Goal: Task Accomplishment & Management: Use online tool/utility

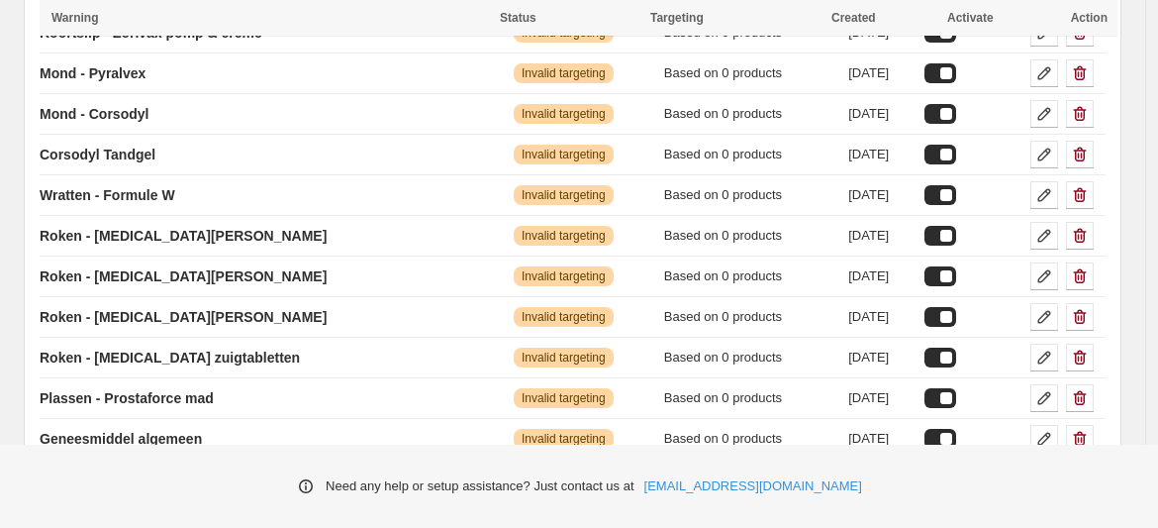
scroll to position [3498, 0]
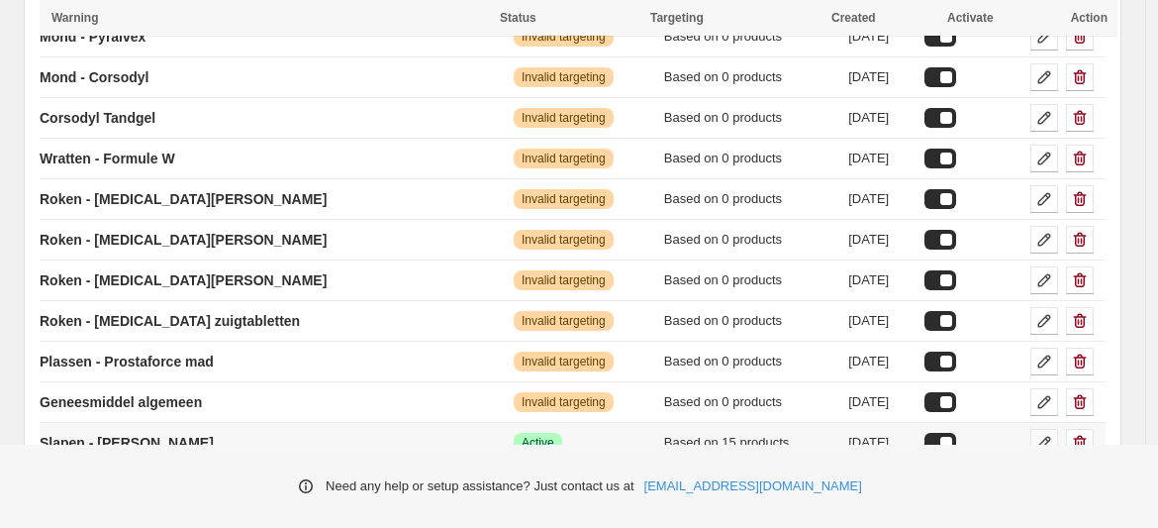
click at [1051, 437] on icon at bounding box center [1045, 443] width 13 height 13
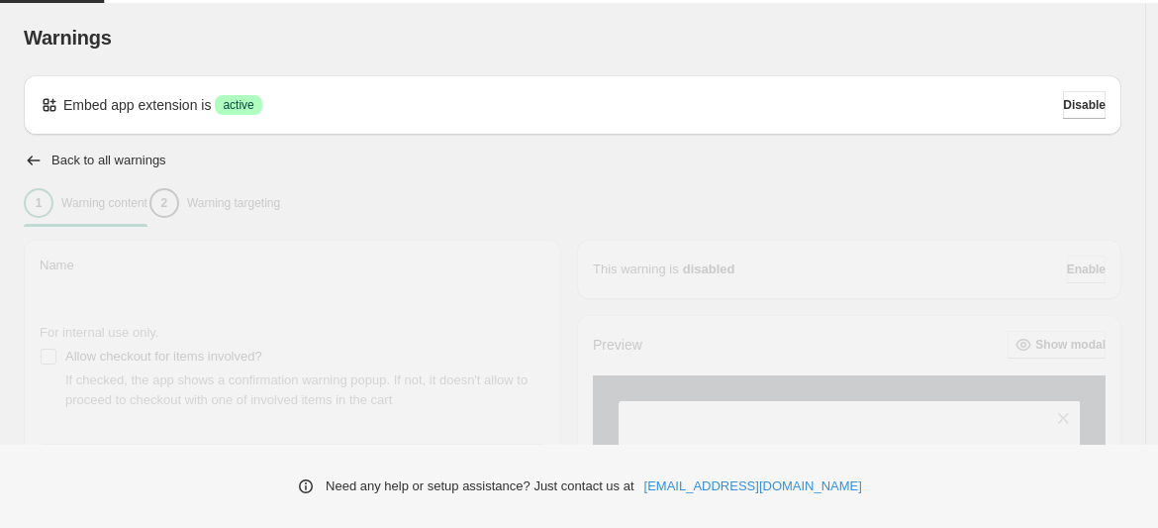
type input "**********"
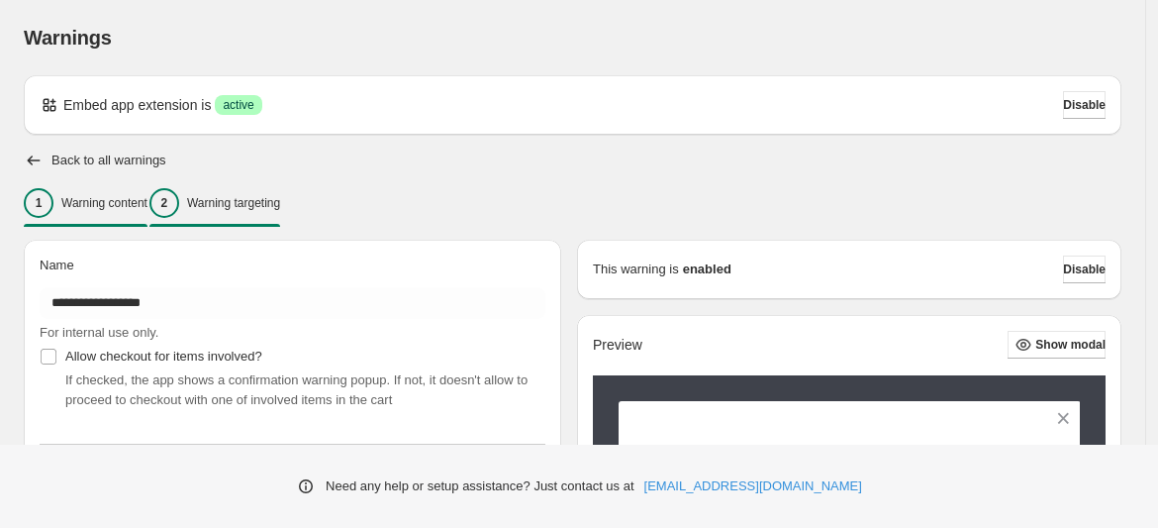
click at [280, 210] on p "Warning targeting" at bounding box center [233, 203] width 93 height 16
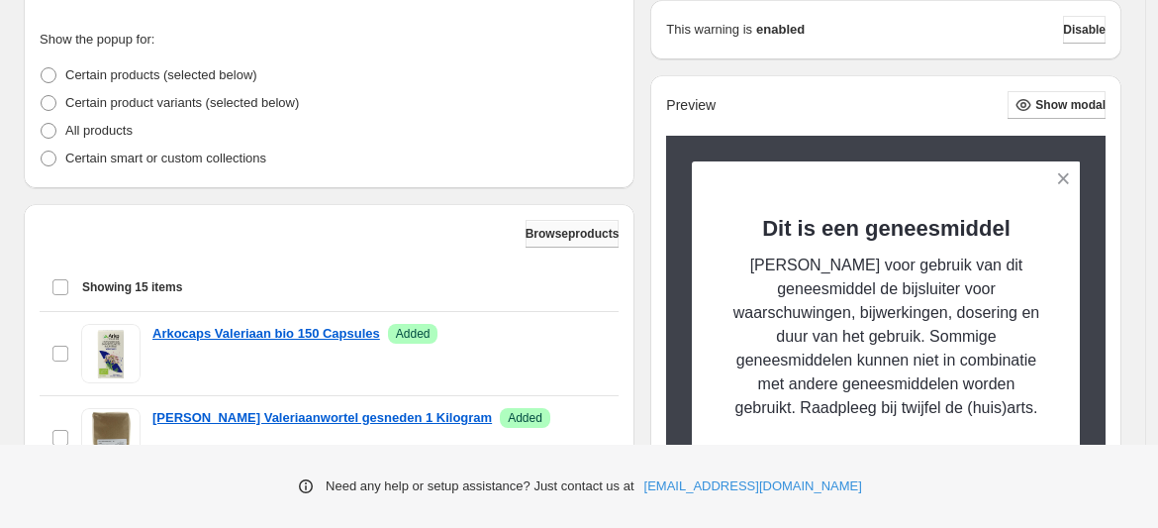
click at [526, 234] on span "Browse products" at bounding box center [573, 234] width 94 height 16
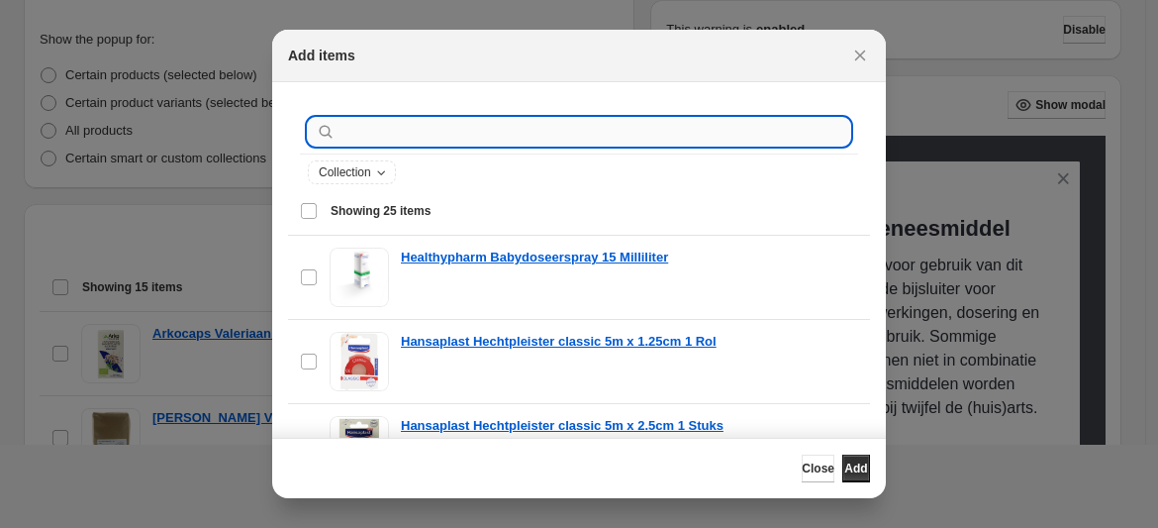
click at [426, 129] on input ":r43:" at bounding box center [595, 132] width 511 height 28
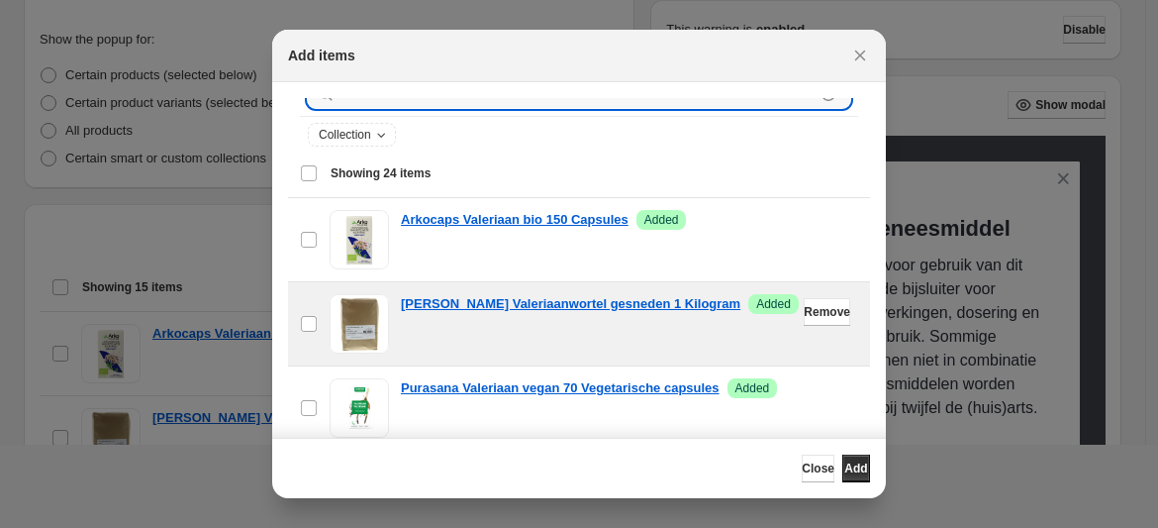
scroll to position [42, 0]
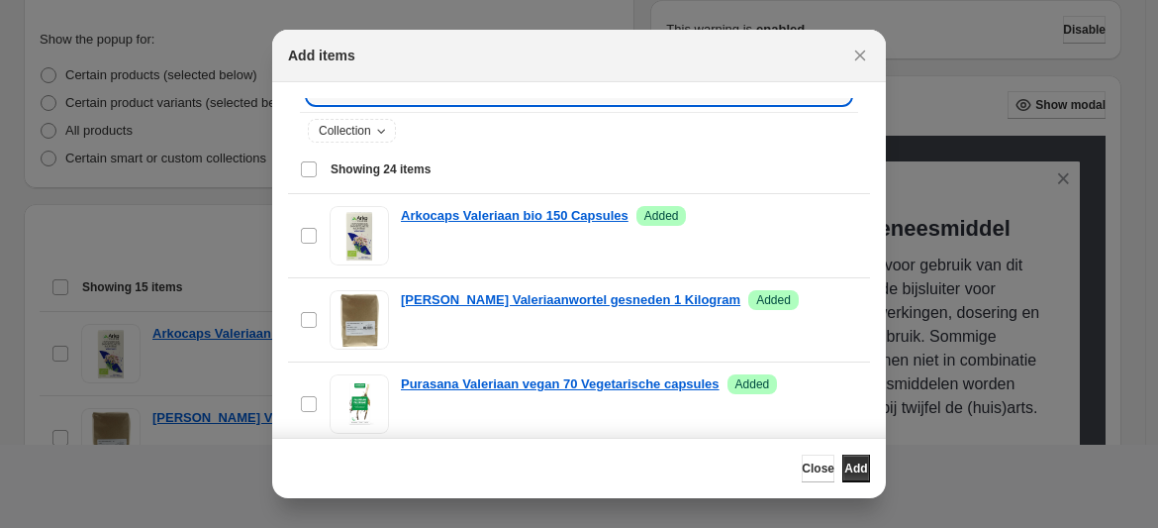
type input "*********"
click at [309, 164] on div "Select all 24 items Showing 24 items" at bounding box center [579, 170] width 558 height 48
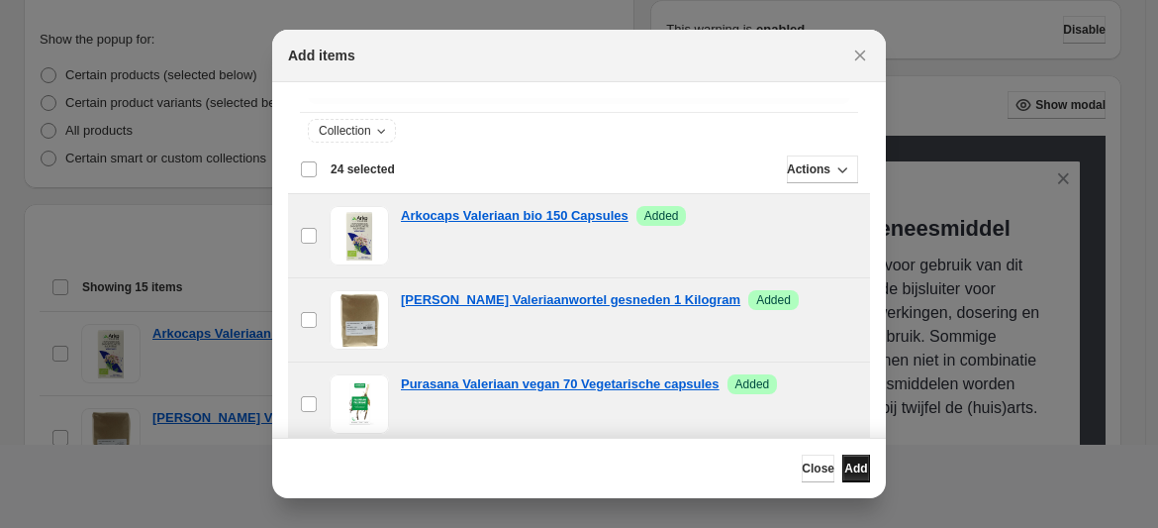
click at [846, 464] on span "Add" at bounding box center [856, 468] width 23 height 16
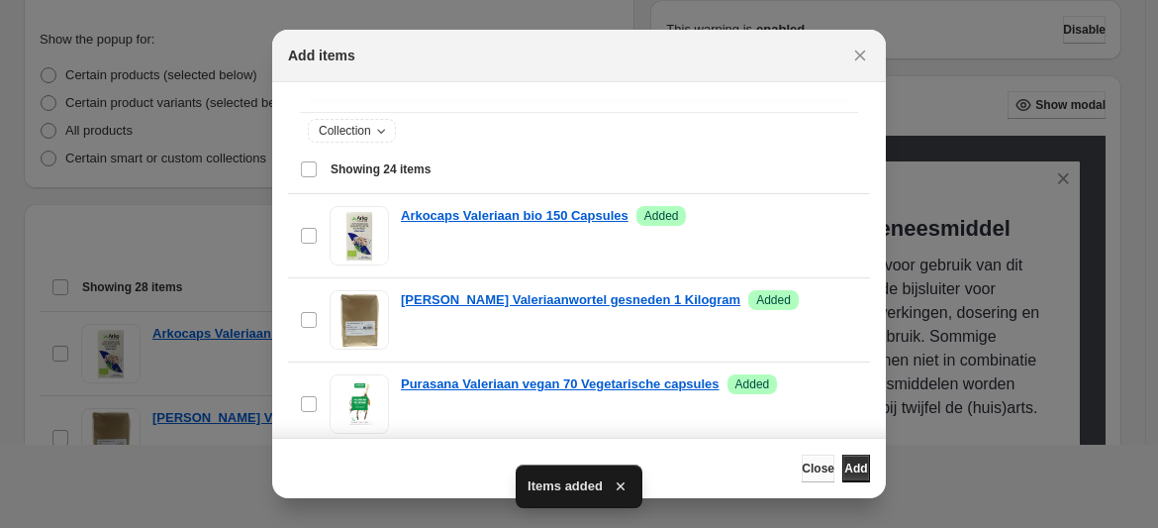
click at [802, 463] on span "Close" at bounding box center [818, 468] width 33 height 16
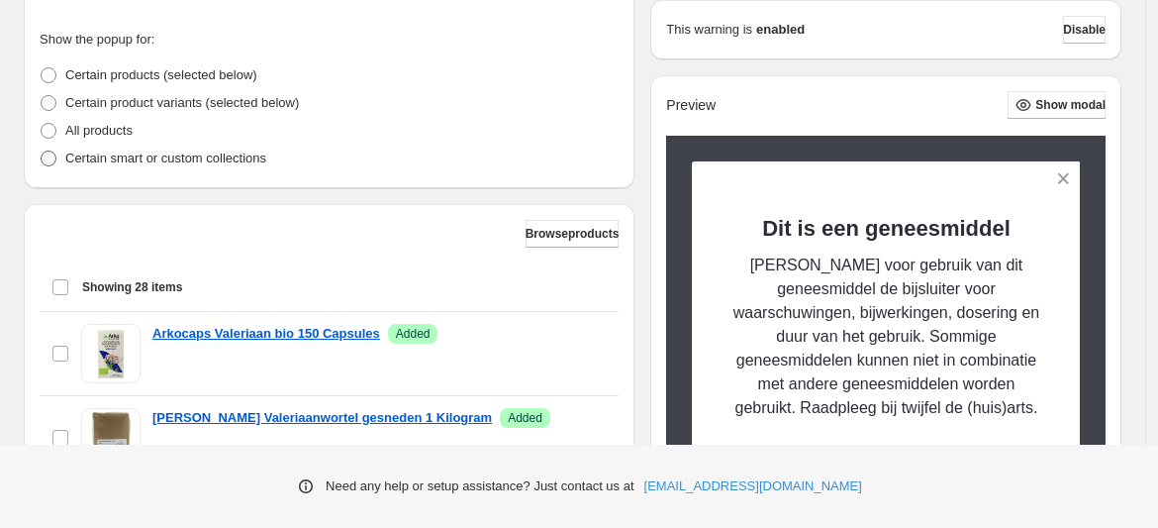
click at [52, 162] on span at bounding box center [49, 158] width 16 height 16
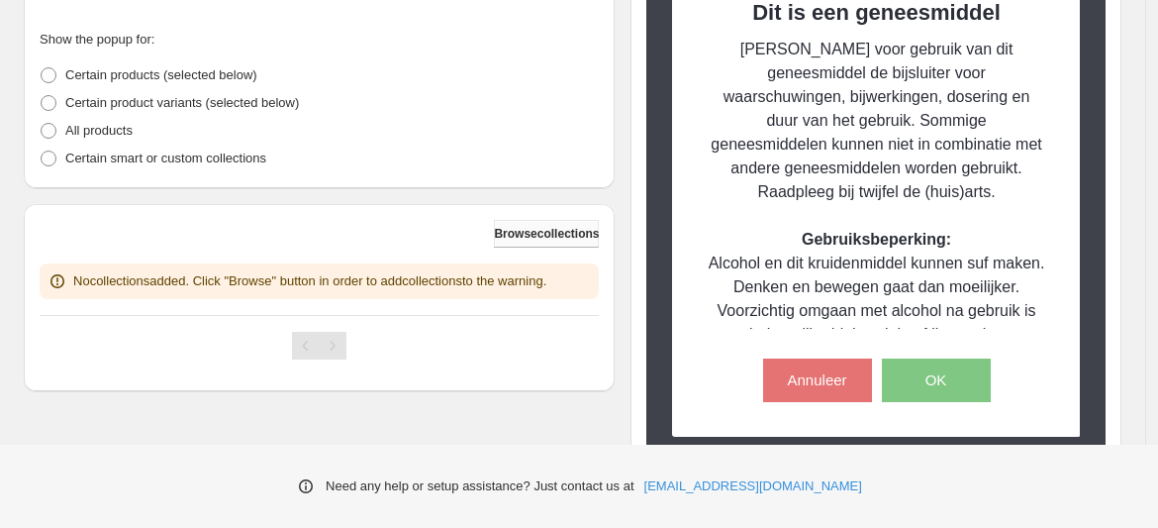
click at [514, 235] on span "Browse collections" at bounding box center [546, 234] width 105 height 16
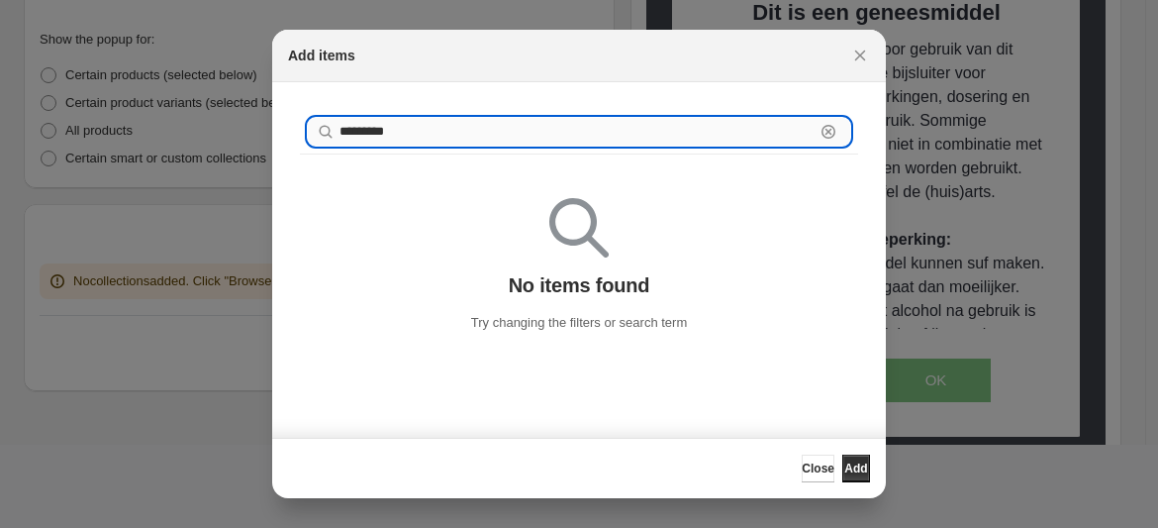
click at [438, 133] on input "*********" at bounding box center [577, 132] width 475 height 28
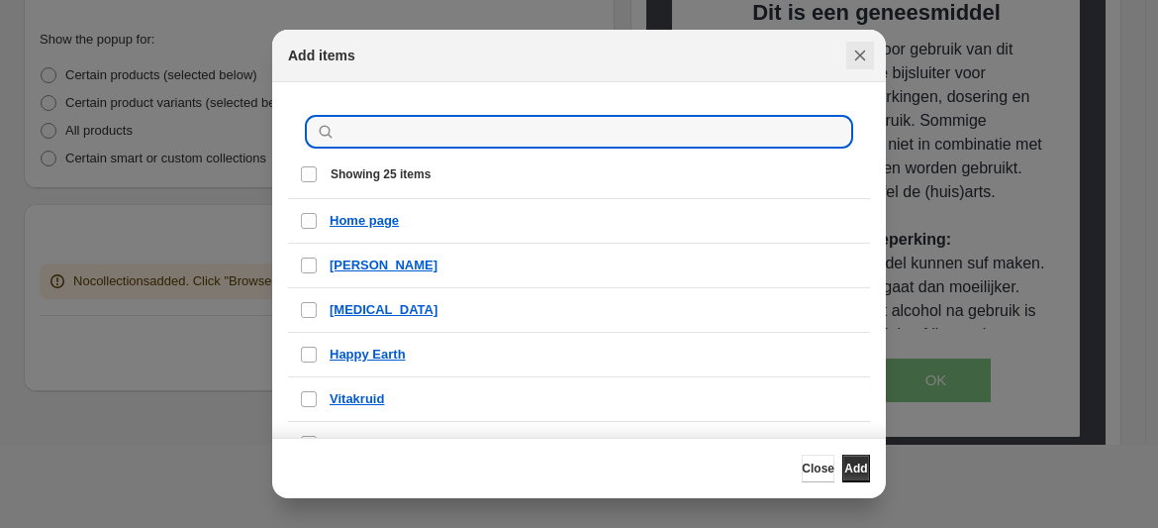
click at [864, 54] on icon "Close" at bounding box center [860, 56] width 20 height 20
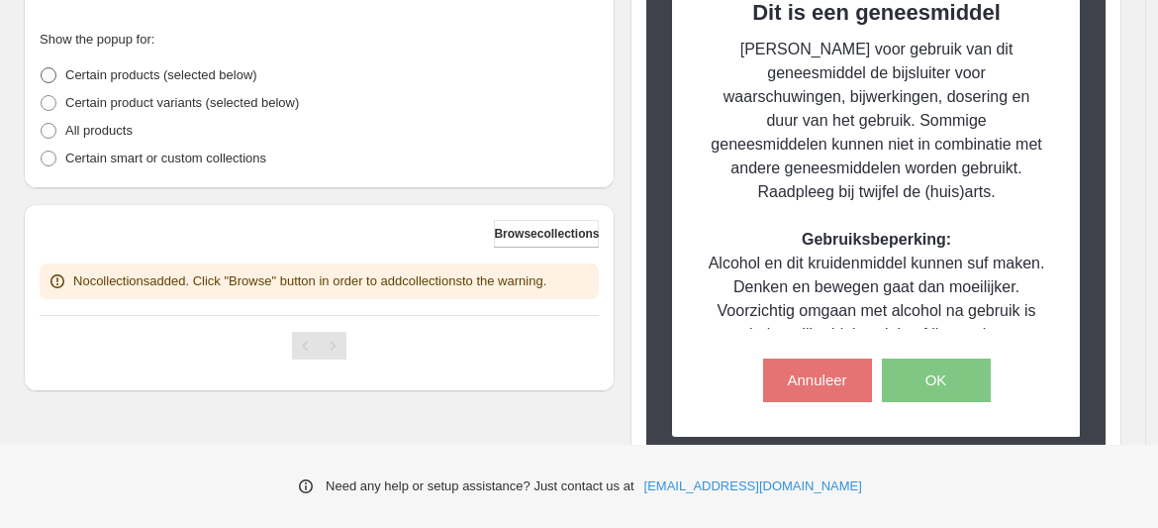
click at [149, 79] on span "Certain products (selected below)" at bounding box center [161, 74] width 192 height 15
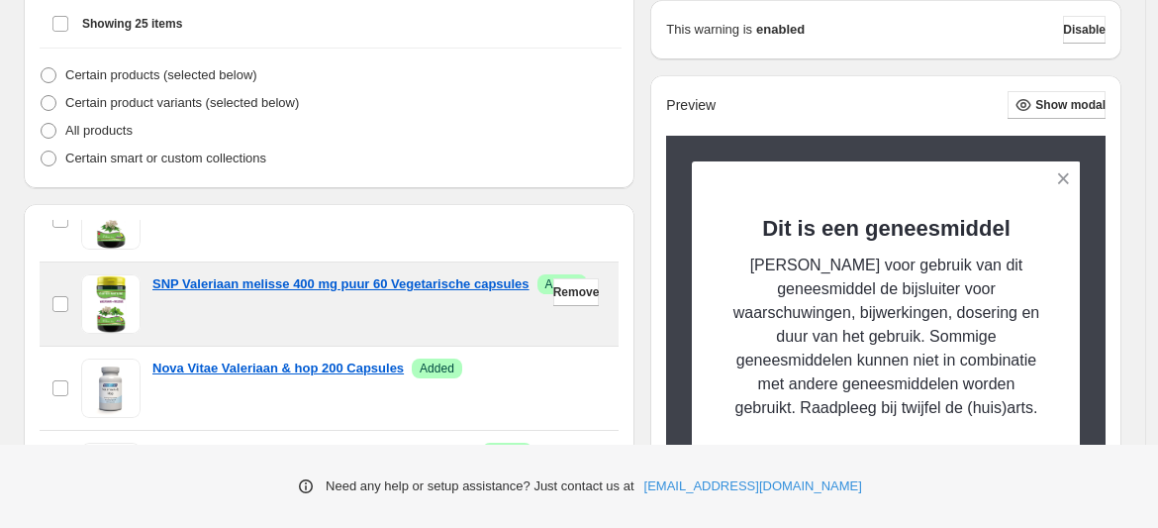
scroll to position [861, 0]
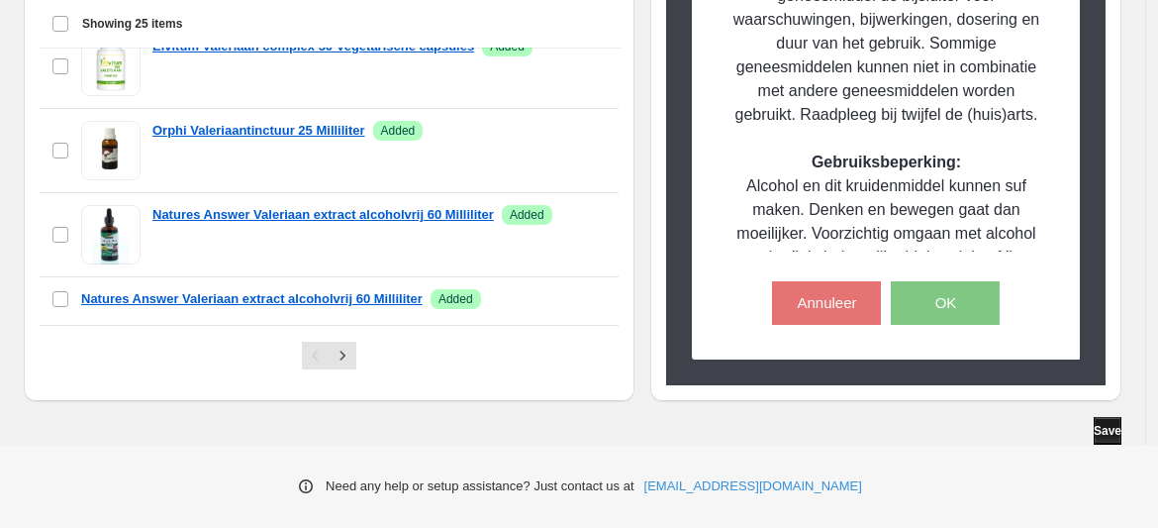
click at [1110, 436] on span "Save" at bounding box center [1108, 431] width 28 height 16
